Goal: Task Accomplishment & Management: Use online tool/utility

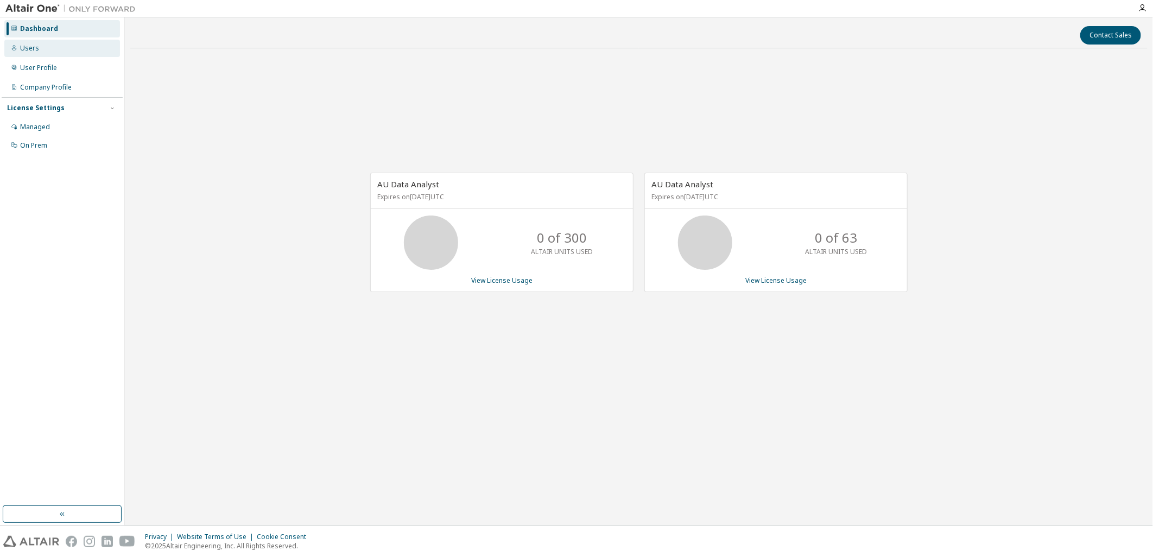
click at [35, 49] on div "Users" at bounding box center [29, 48] width 19 height 9
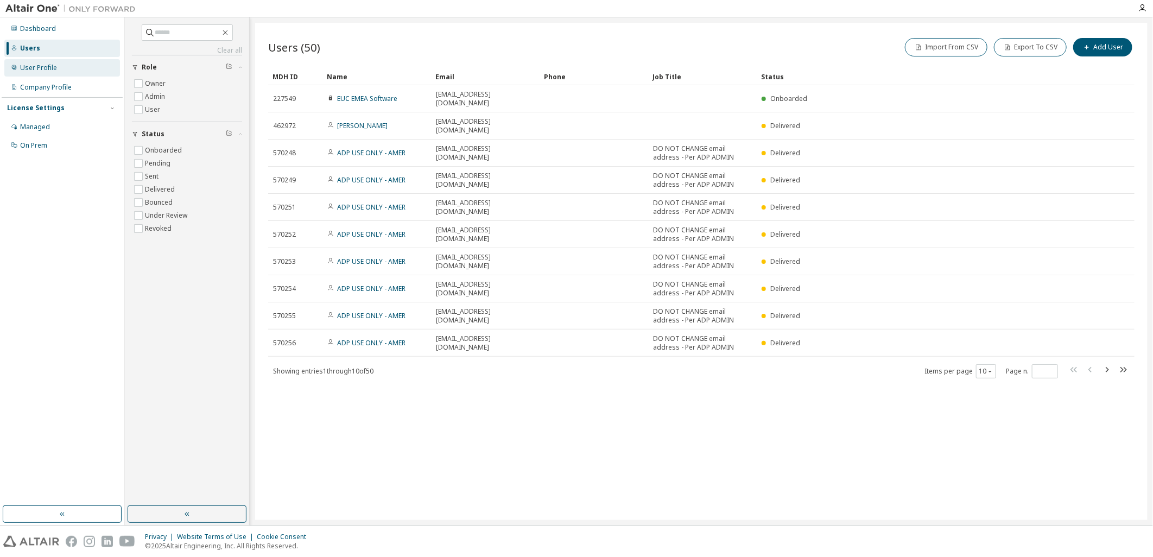
click at [43, 67] on div "User Profile" at bounding box center [38, 68] width 37 height 9
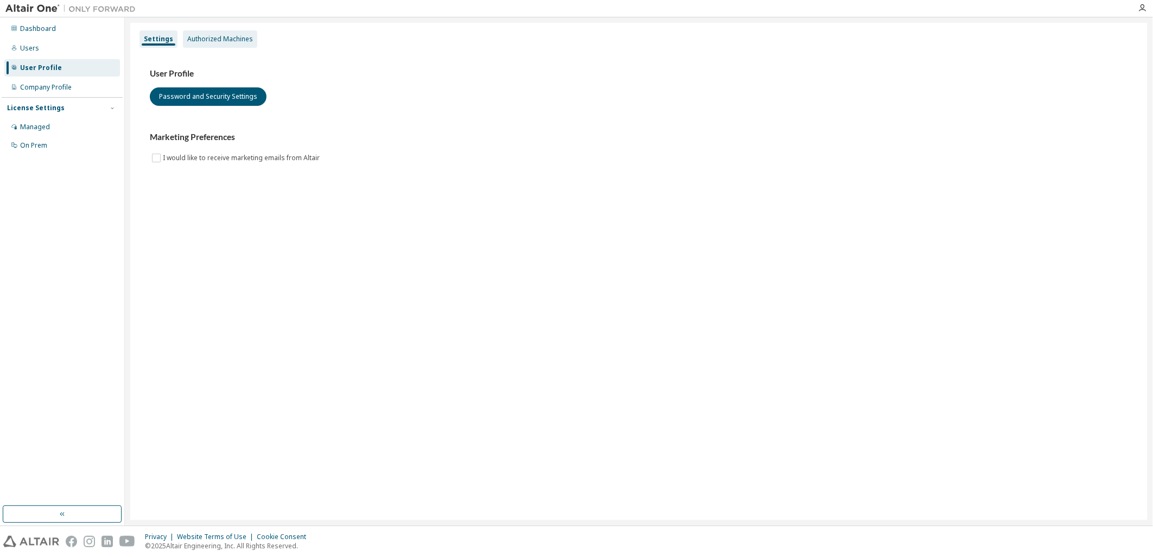
click at [228, 38] on div "Authorized Machines" at bounding box center [220, 39] width 66 height 9
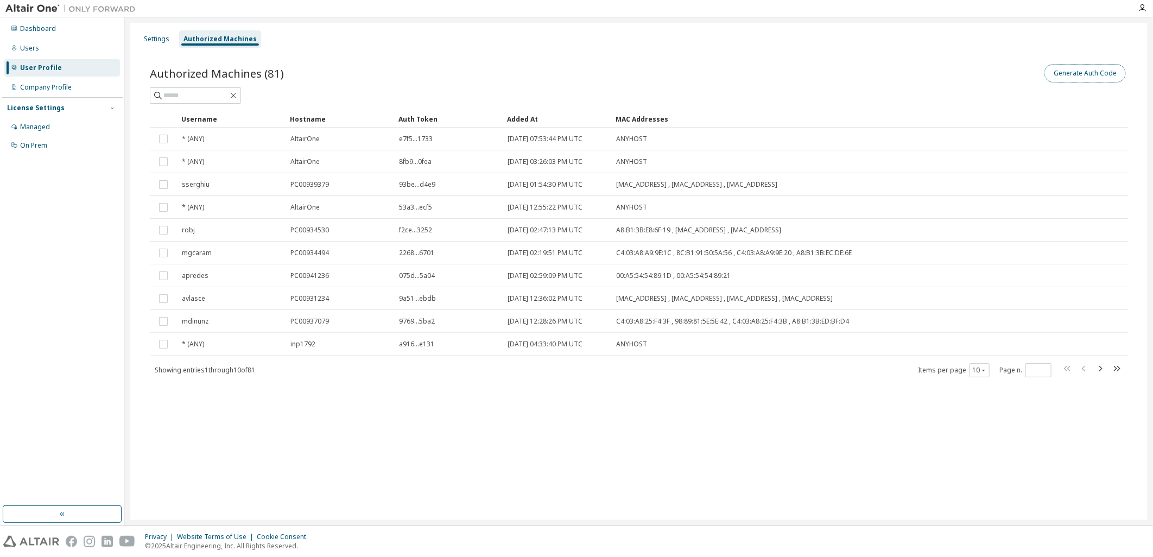
click at [1071, 73] on button "Generate Auth Code" at bounding box center [1085, 73] width 81 height 18
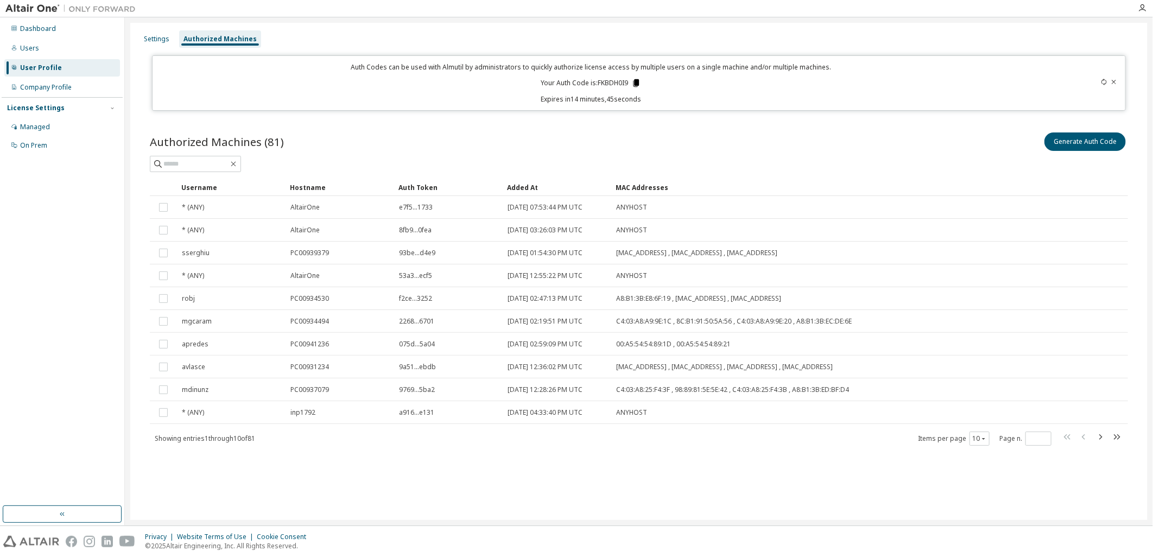
click at [636, 79] on icon at bounding box center [637, 83] width 6 height 8
click at [919, 130] on div "Generate Auth Code" at bounding box center [883, 141] width 489 height 23
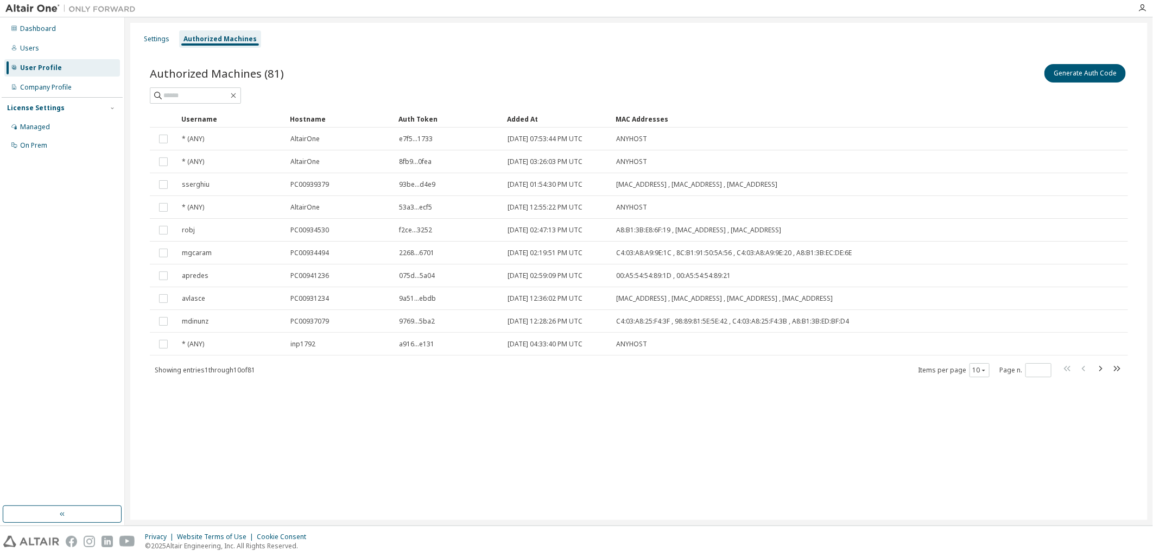
drag, startPoint x: 843, startPoint y: 88, endPoint x: 923, endPoint y: 85, distance: 79.9
click at [844, 88] on div at bounding box center [639, 95] width 978 height 16
click at [1078, 72] on button "Generate Auth Code" at bounding box center [1085, 73] width 81 height 18
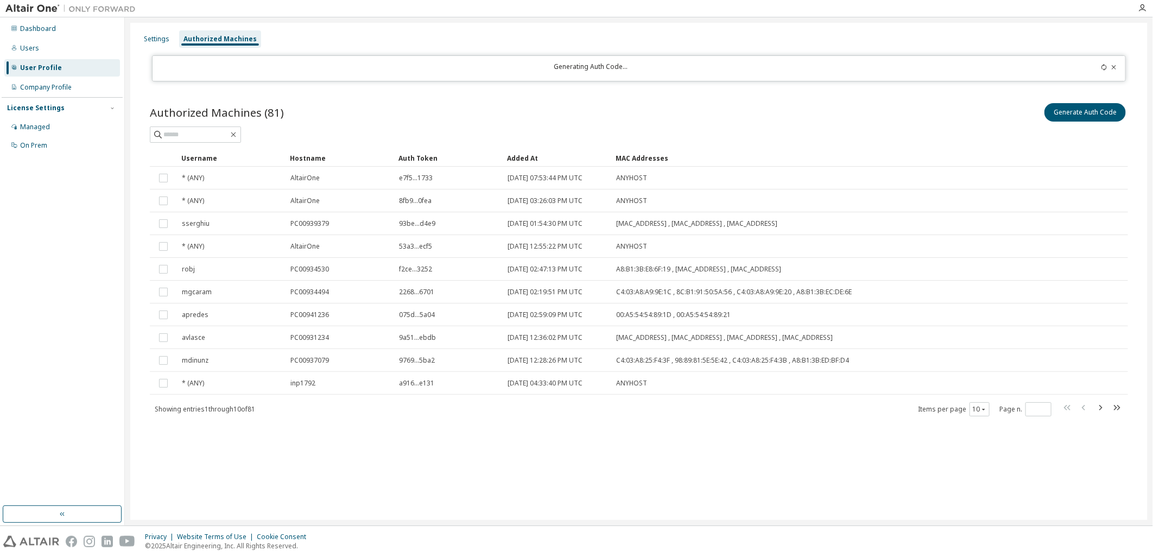
click at [772, 99] on div "Authorized Machines (81) Generate Auth Code Clear Load Save Save As Field Opera…" at bounding box center [639, 266] width 1004 height 357
click at [752, 63] on div "Generating Auth Code..." at bounding box center [591, 68] width 864 height 12
click at [1078, 111] on button "Generate Auth Code" at bounding box center [1085, 112] width 81 height 18
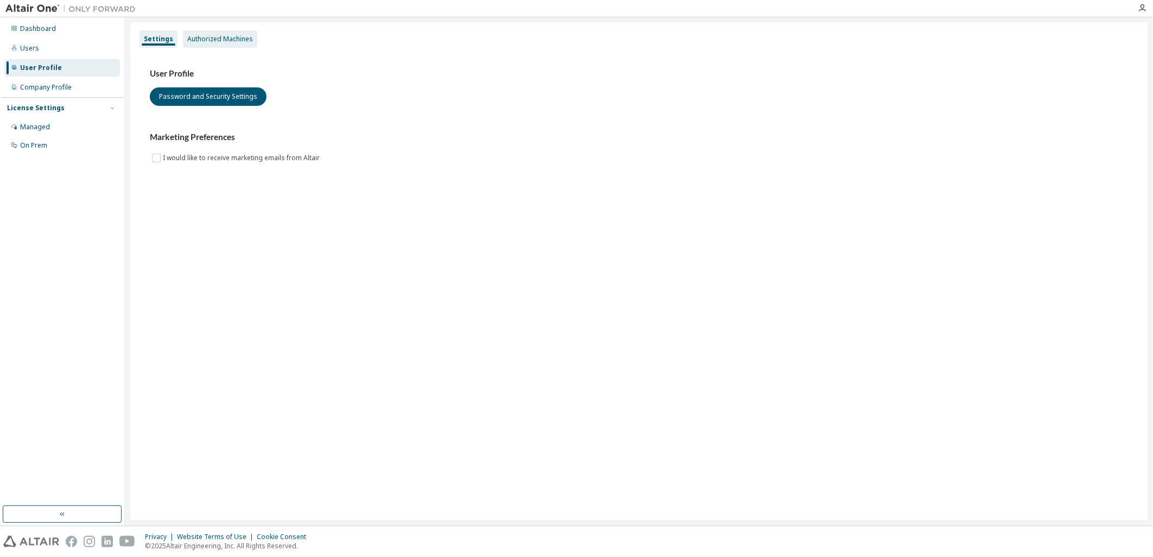
click at [229, 37] on div "Authorized Machines" at bounding box center [220, 39] width 66 height 9
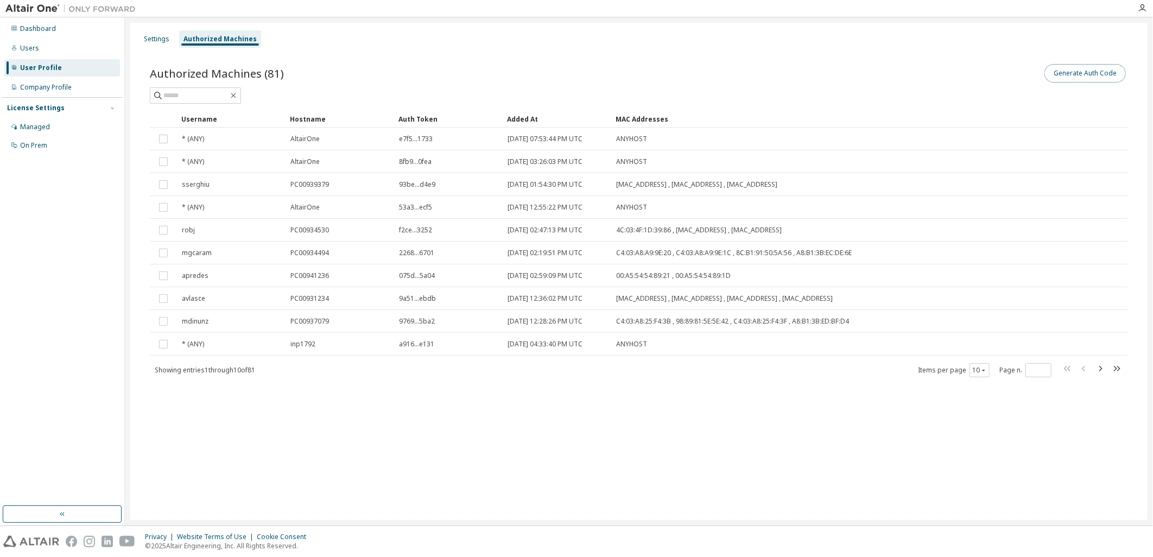
click at [1099, 72] on button "Generate Auth Code" at bounding box center [1085, 73] width 81 height 18
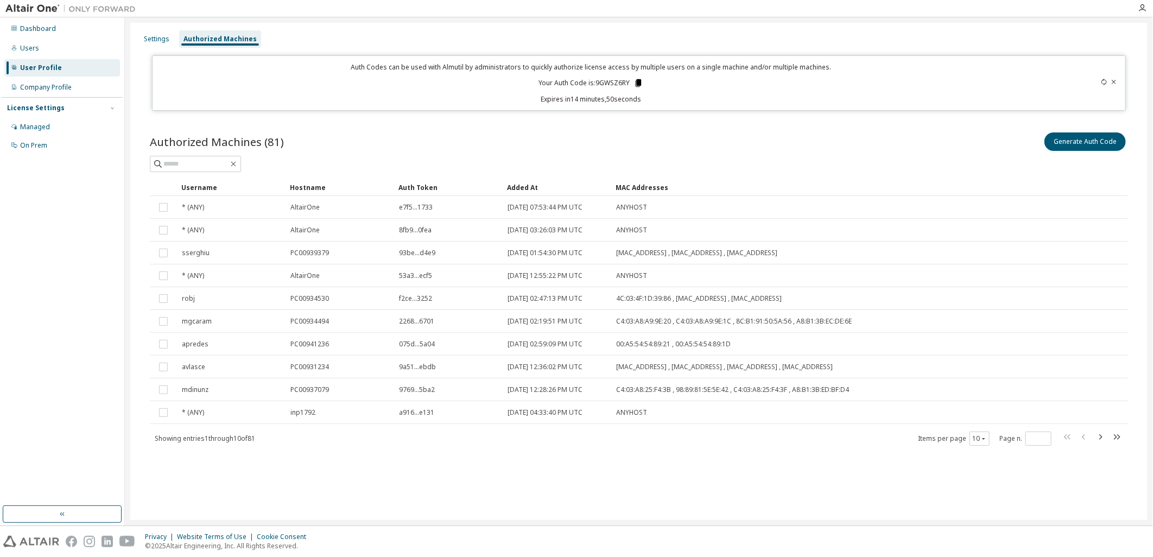
click at [638, 82] on icon at bounding box center [638, 83] width 6 height 8
